Goal: Task Accomplishment & Management: Manage account settings

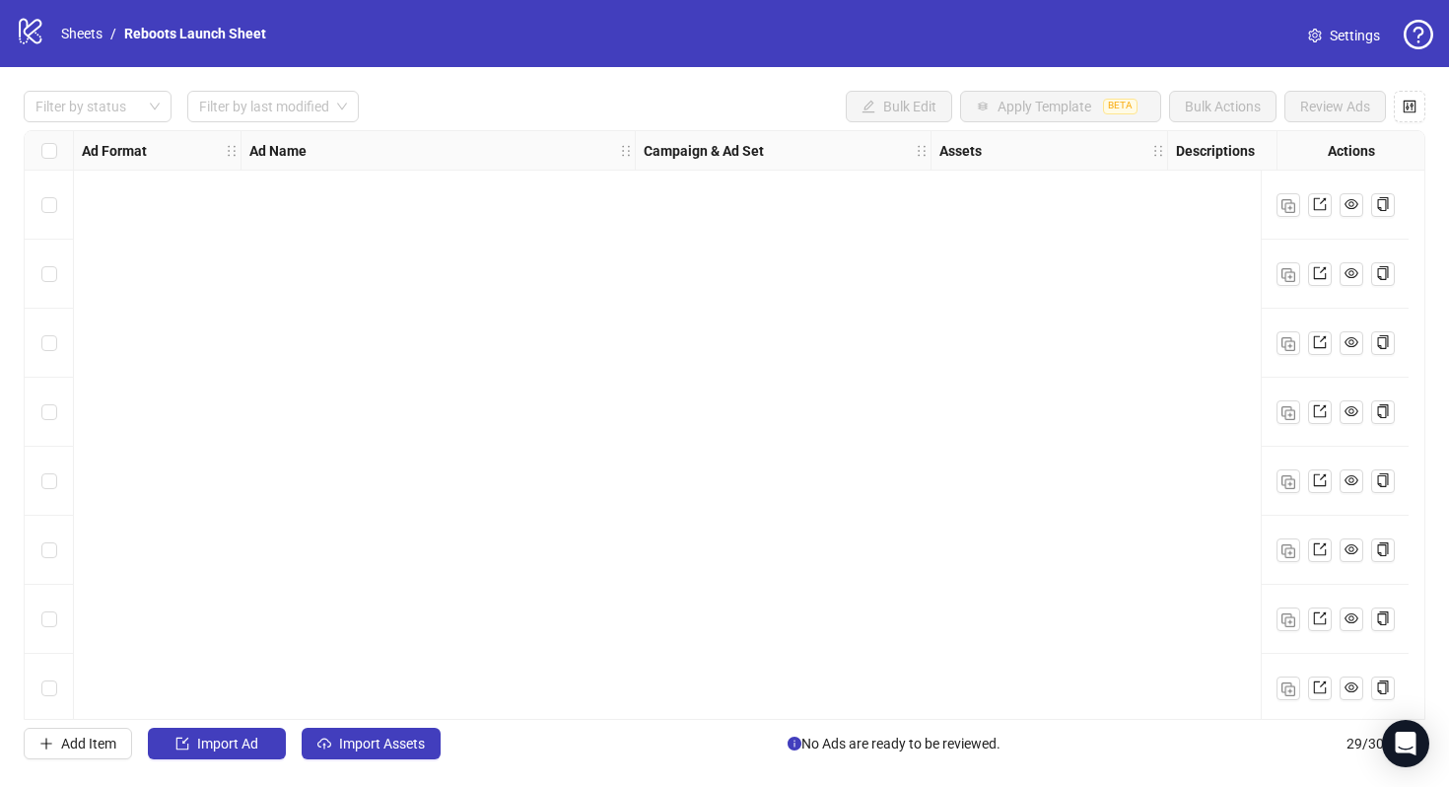
scroll to position [1325, 0]
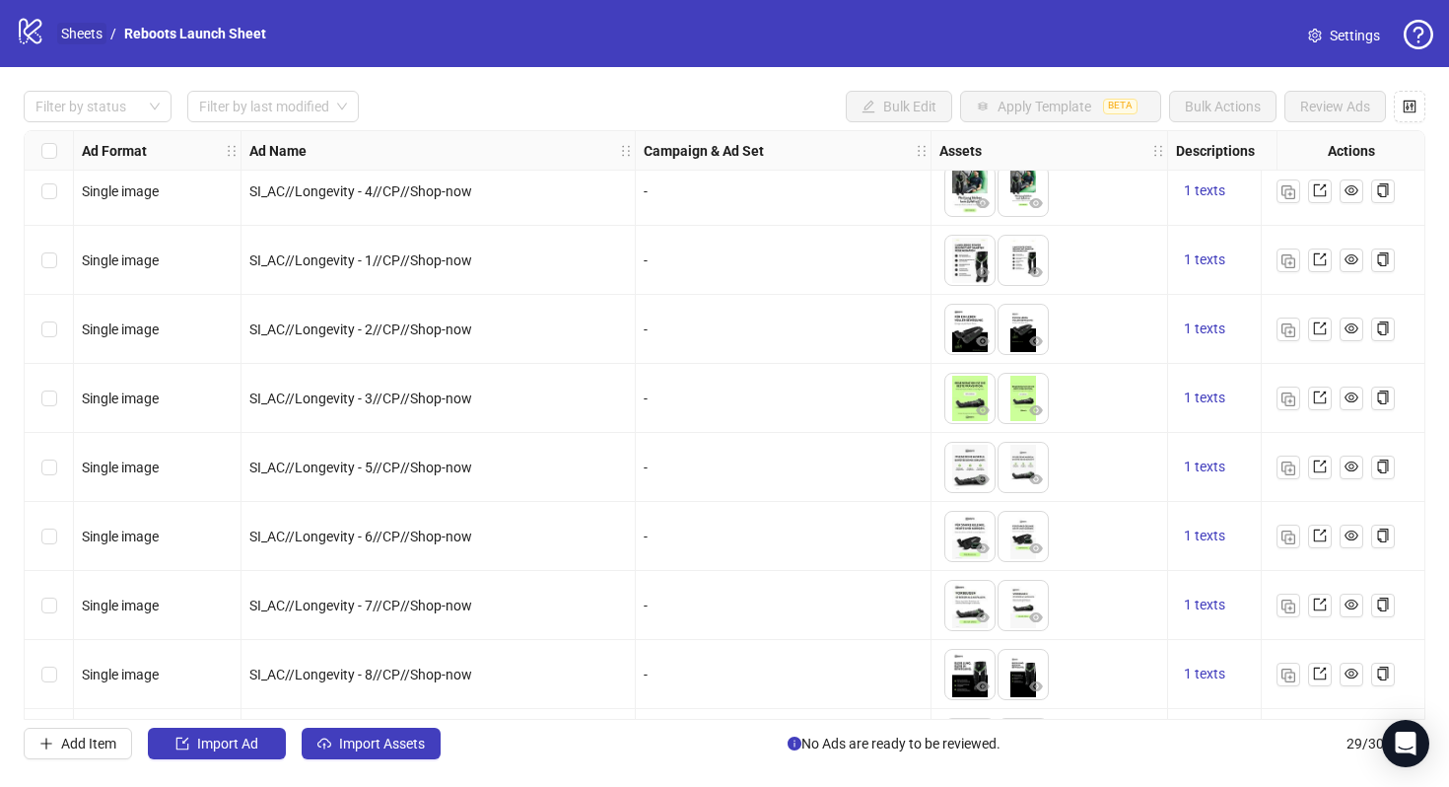
click at [77, 26] on link "Sheets" at bounding box center [81, 34] width 49 height 22
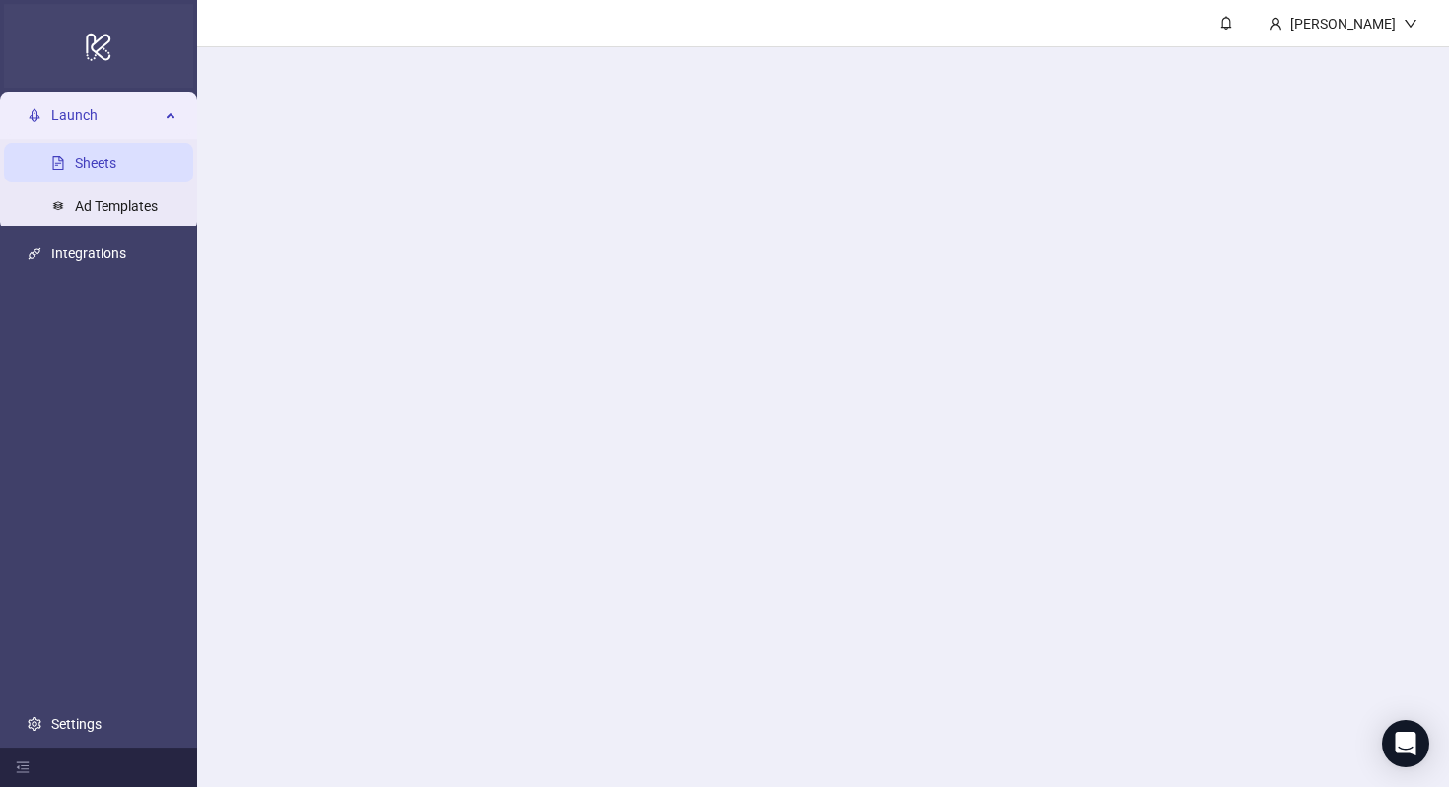
click at [26, 33] on div "logo/logo-mobile" at bounding box center [98, 46] width 189 height 84
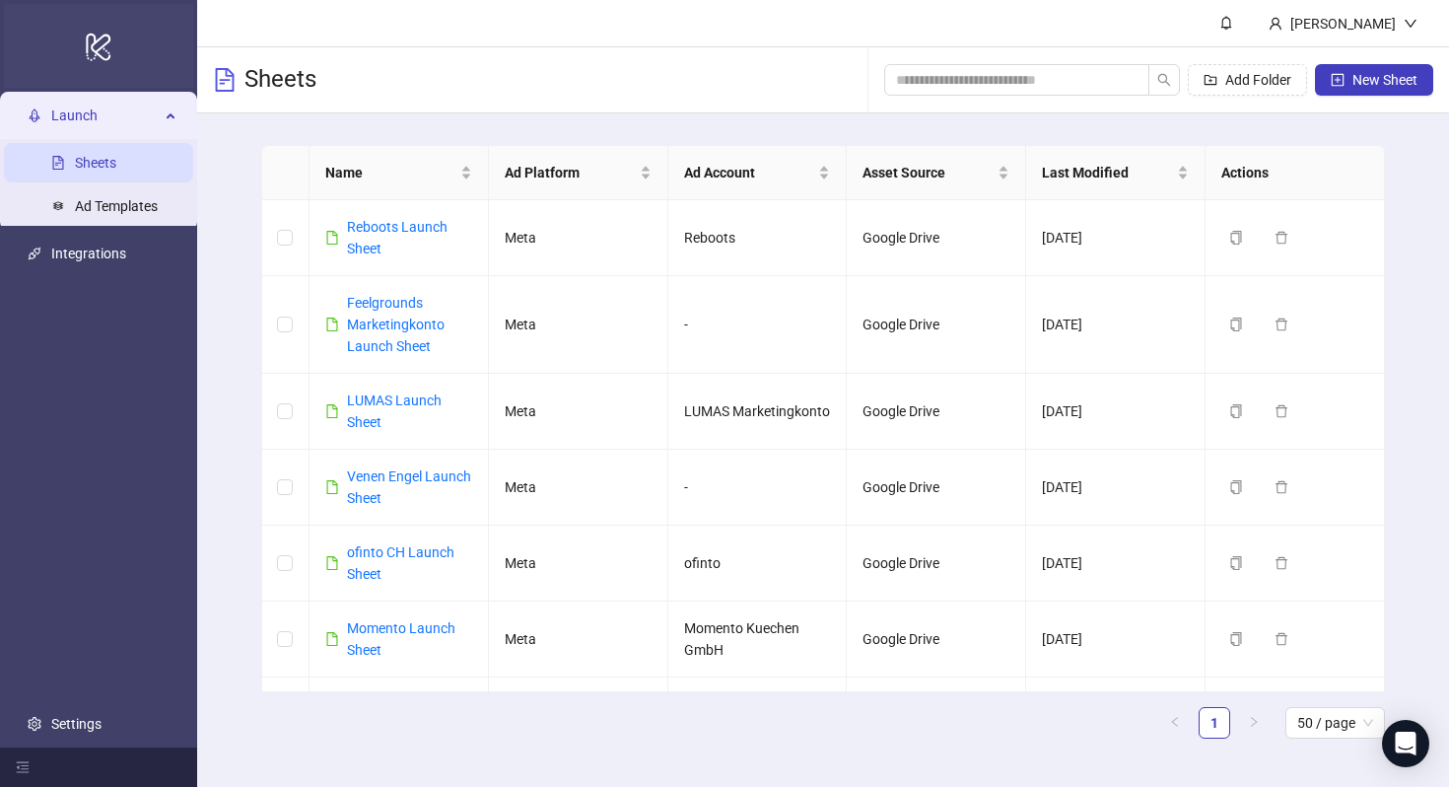
click at [91, 31] on icon "logo/logo-mobile" at bounding box center [99, 46] width 28 height 47
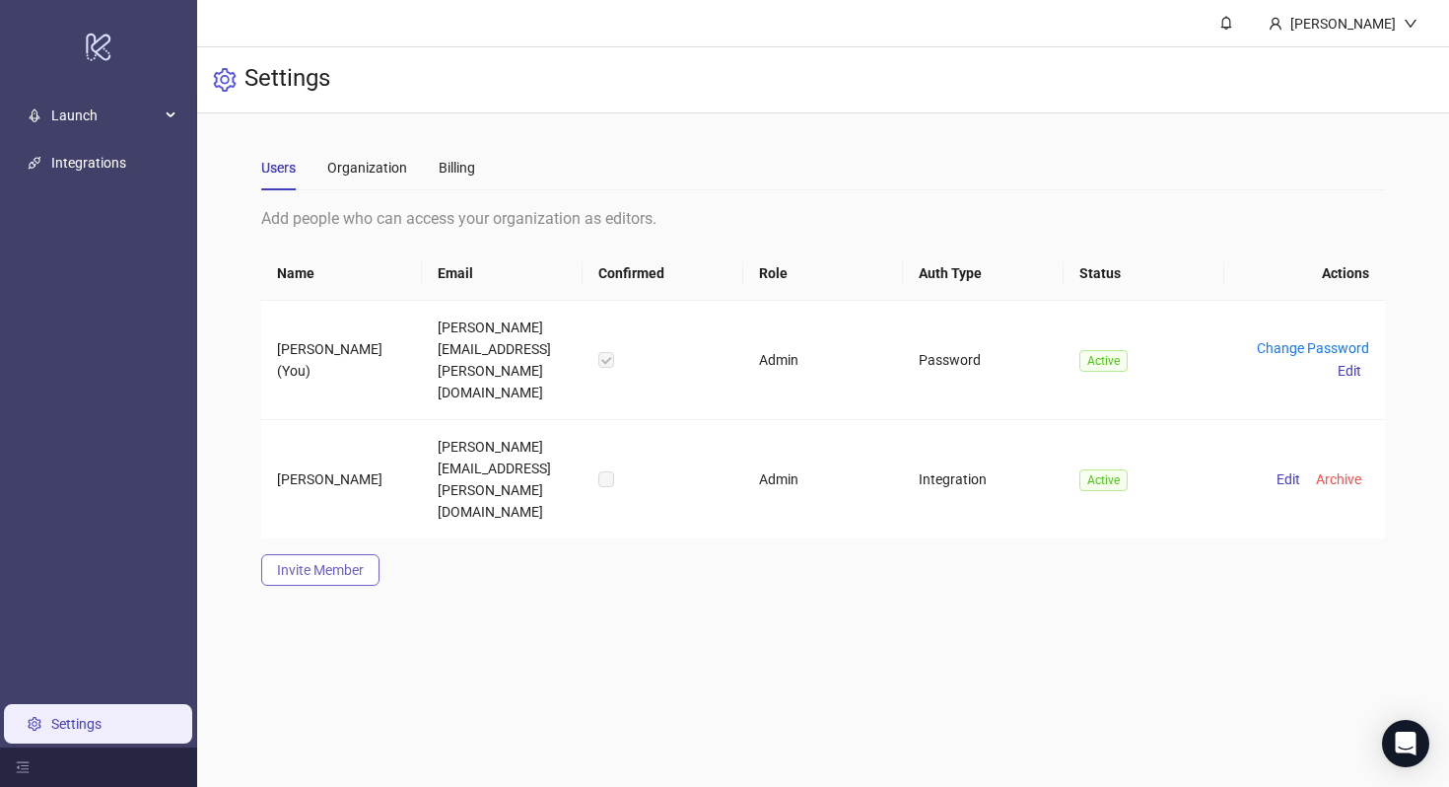
click at [328, 562] on span "Invite Member" at bounding box center [320, 570] width 87 height 16
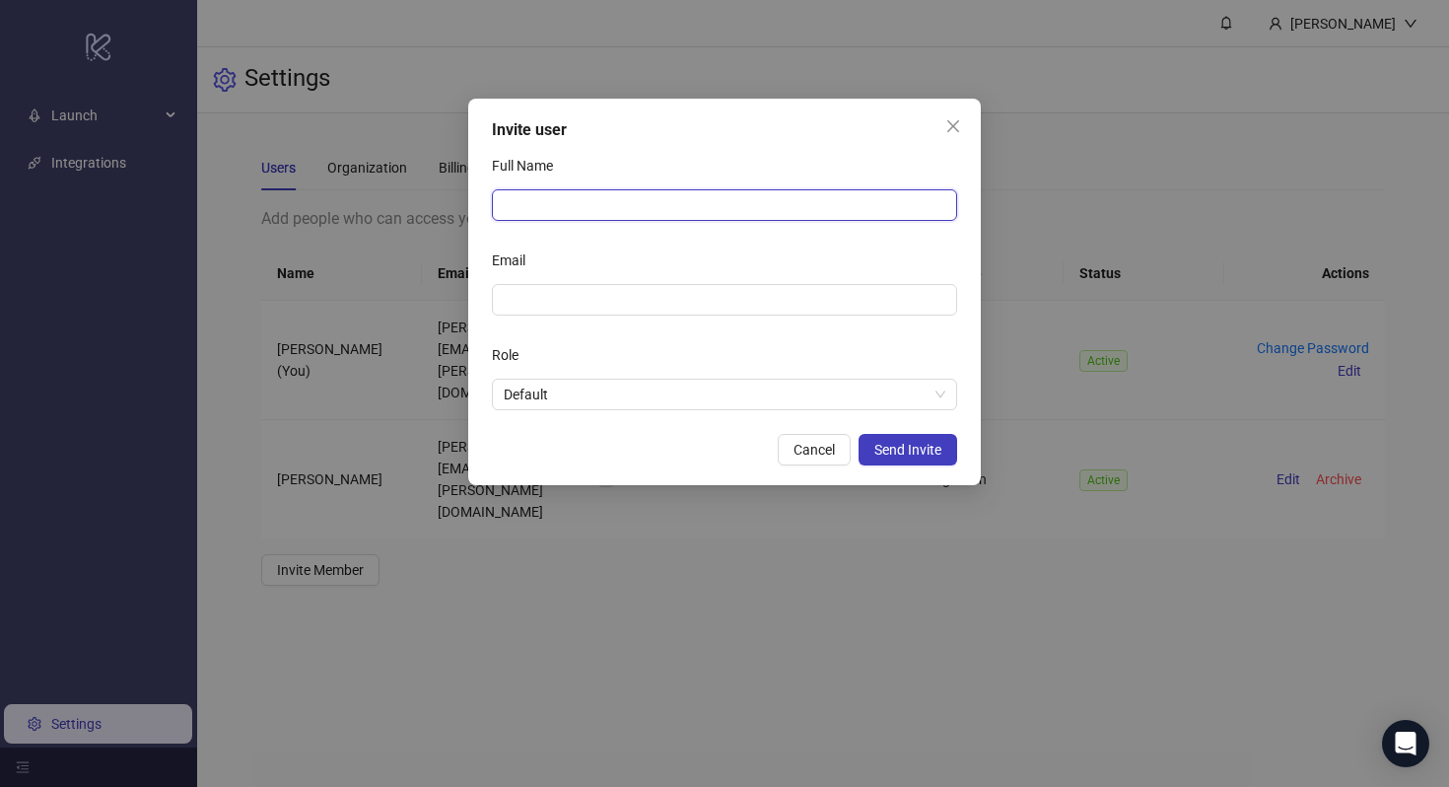
click at [671, 197] on input "Full Name" at bounding box center [724, 205] width 465 height 32
type input "**********"
click at [648, 311] on span at bounding box center [724, 300] width 465 height 32
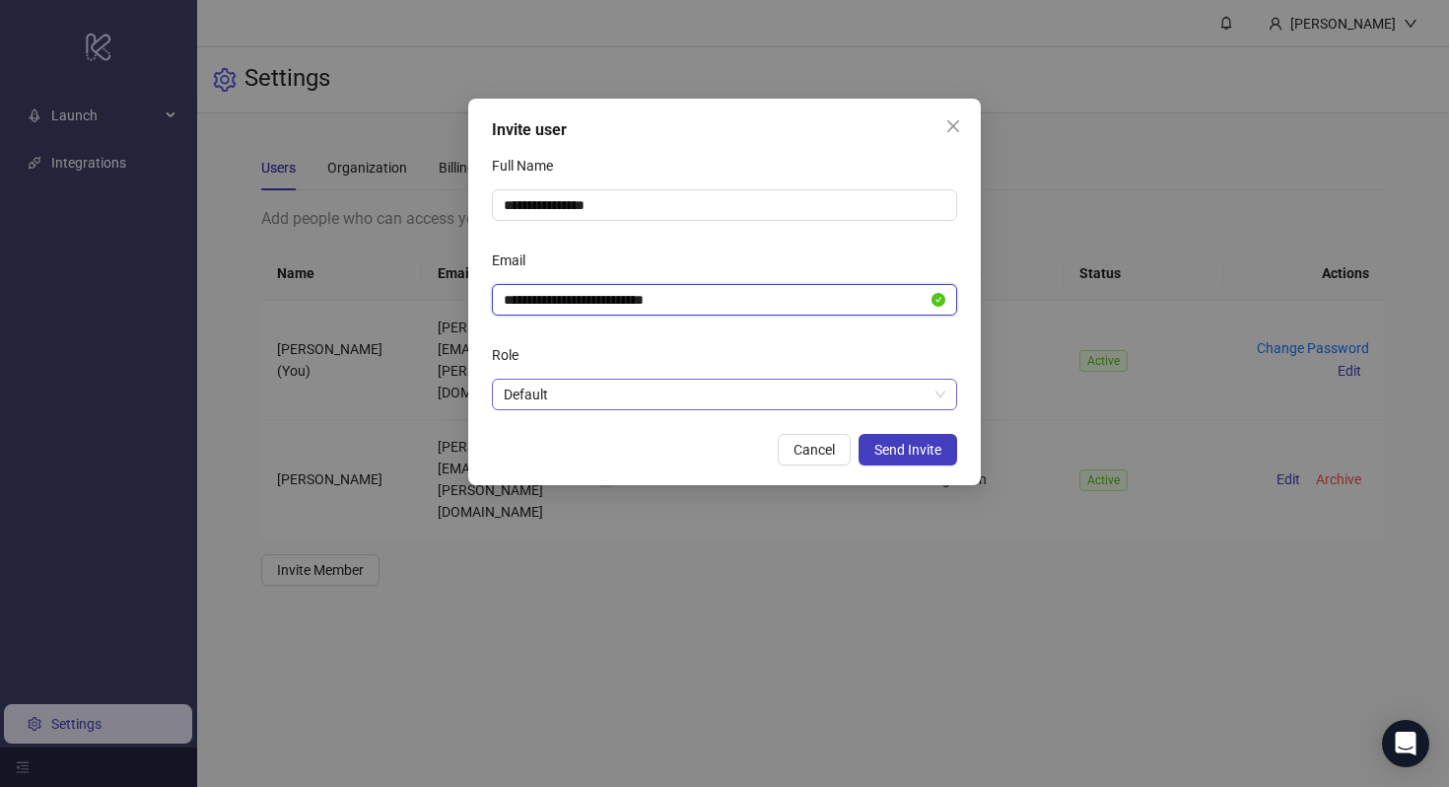
click at [819, 392] on span "Default" at bounding box center [725, 395] width 442 height 30
type input "**********"
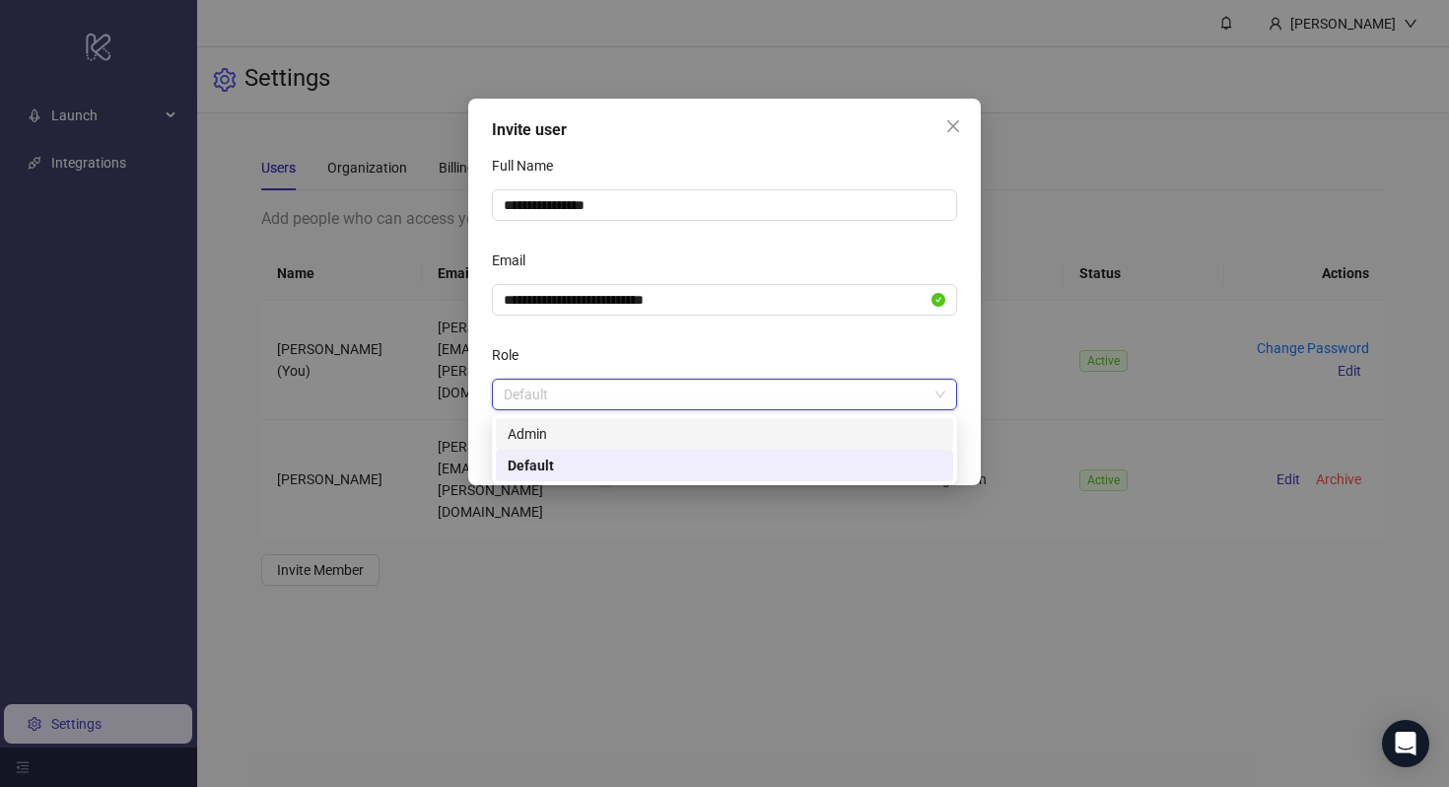
click at [785, 432] on div "Admin" at bounding box center [725, 434] width 434 height 22
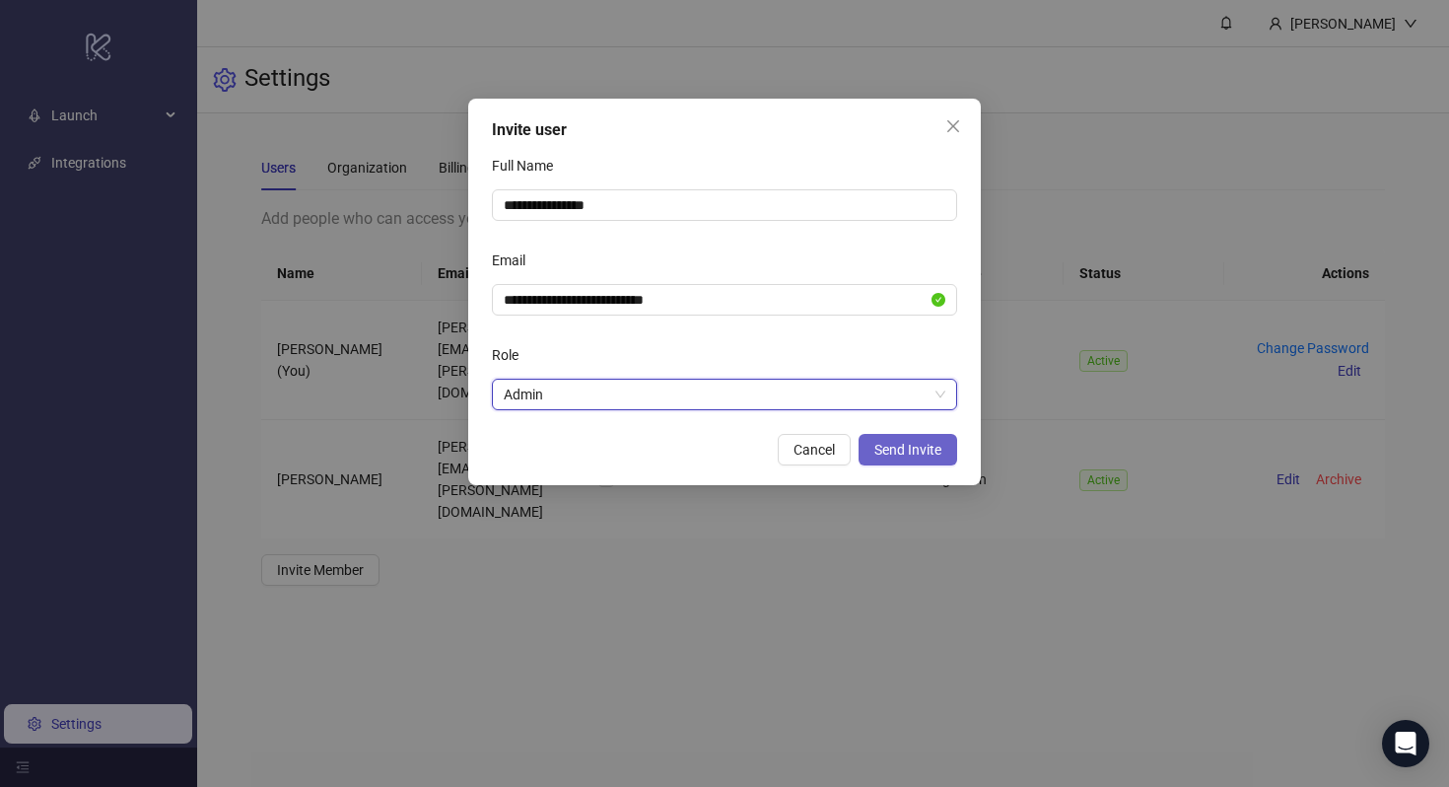
click at [917, 452] on span "Send Invite" at bounding box center [908, 450] width 67 height 16
